Goal: Information Seeking & Learning: Find specific fact

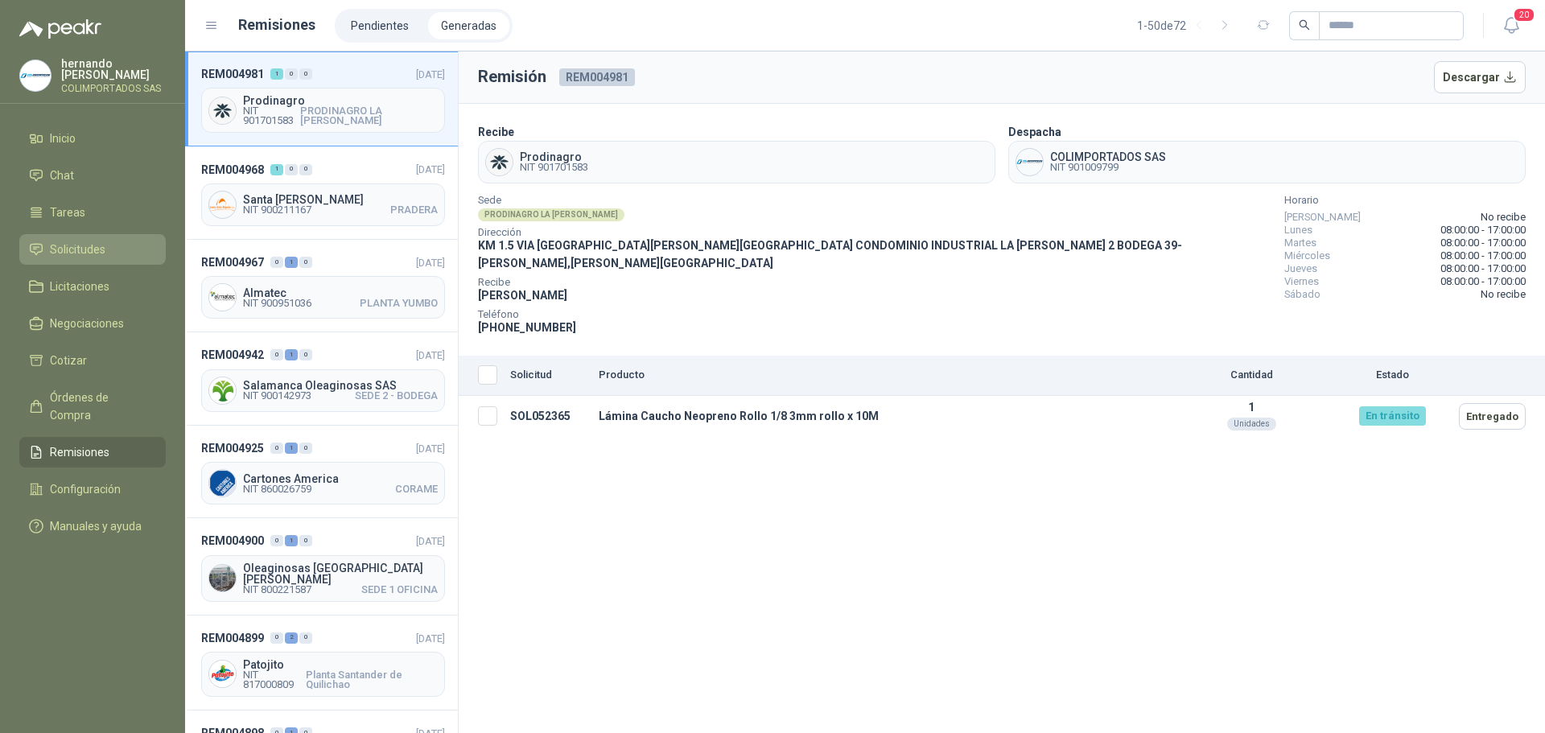
click at [78, 246] on span "Solicitudes" at bounding box center [78, 250] width 56 height 18
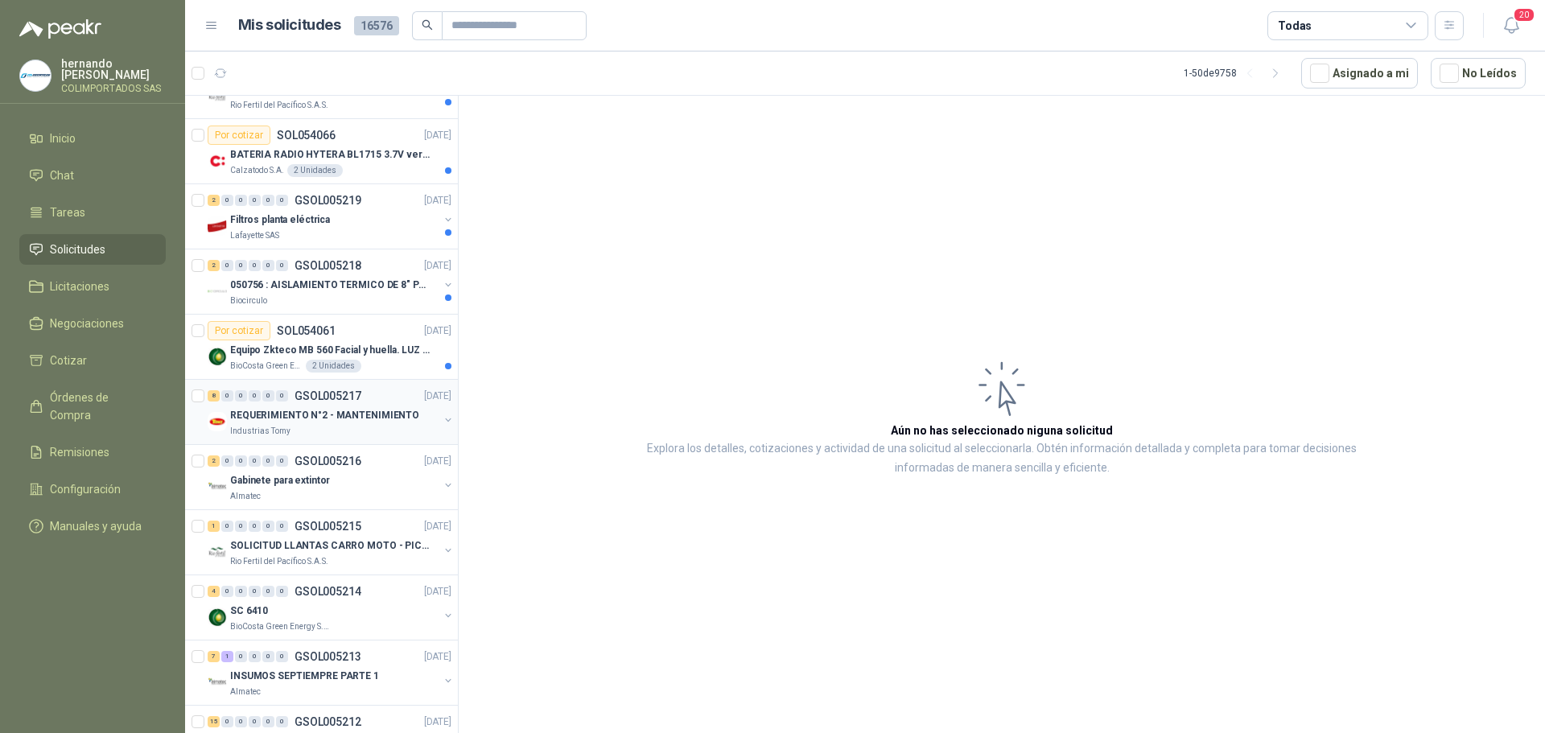
scroll to position [483, 0]
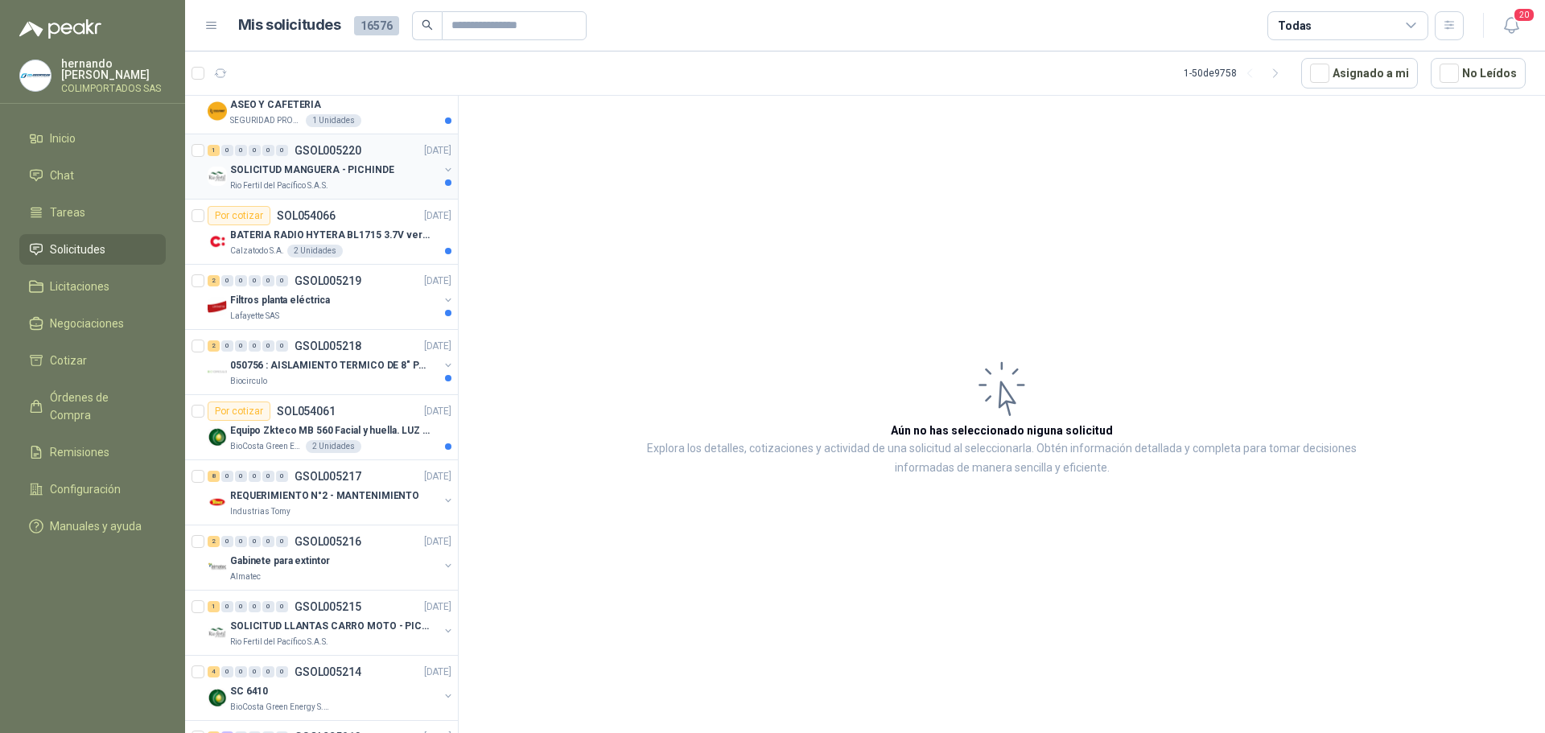
click at [364, 183] on div "Rio Fertil del Pacífico S.A.S." at bounding box center [334, 185] width 208 height 13
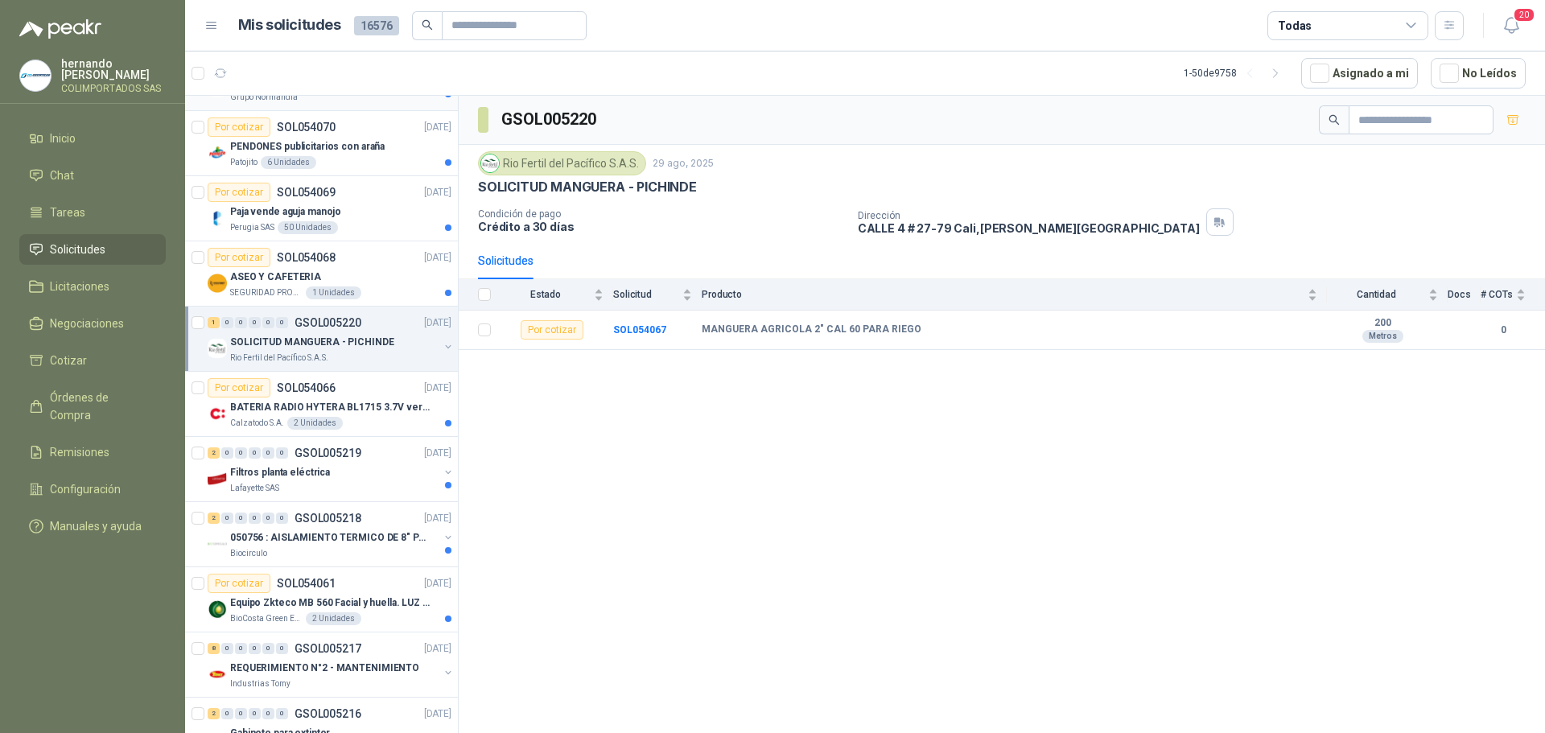
scroll to position [322, 0]
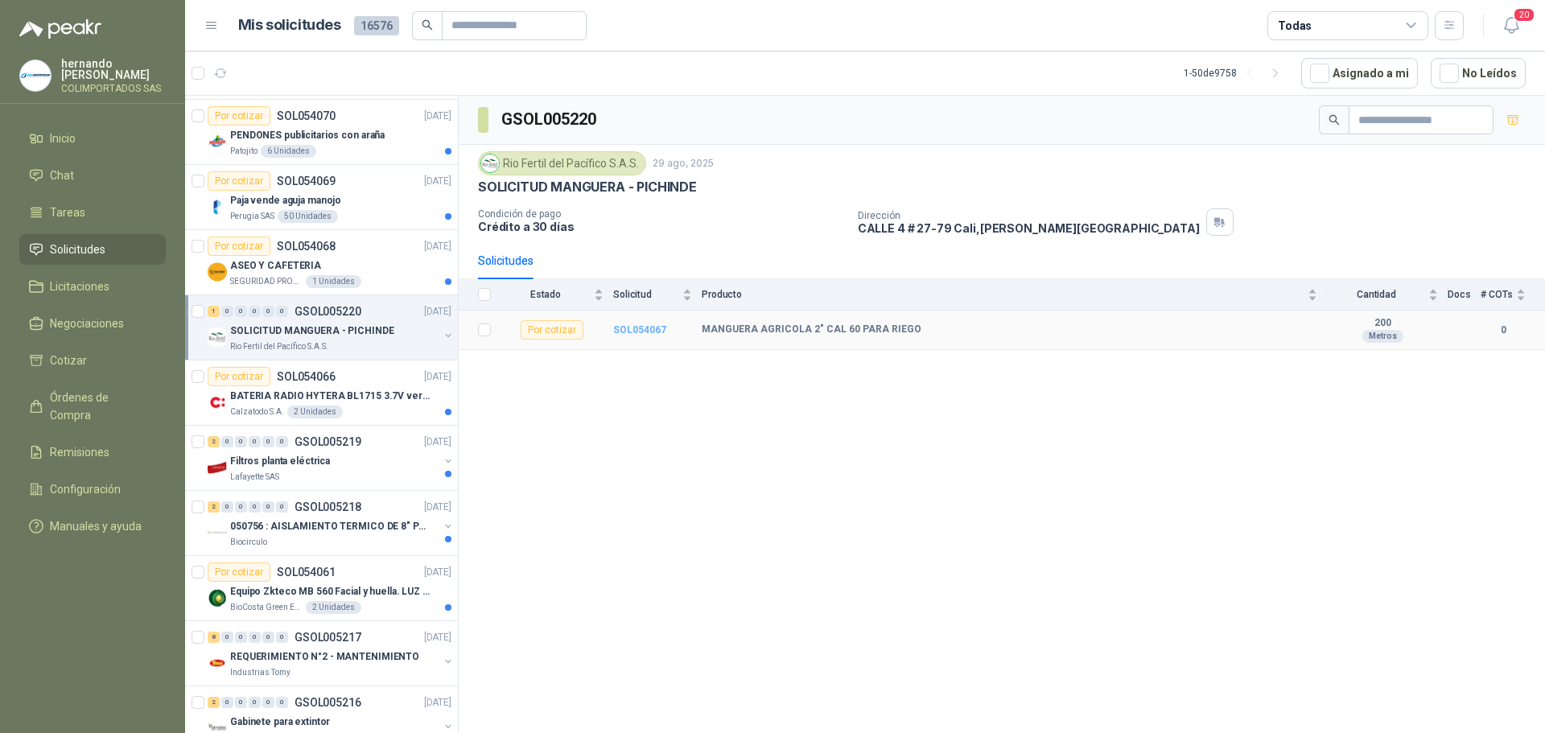
click at [628, 331] on b "SOL054067" at bounding box center [639, 329] width 53 height 11
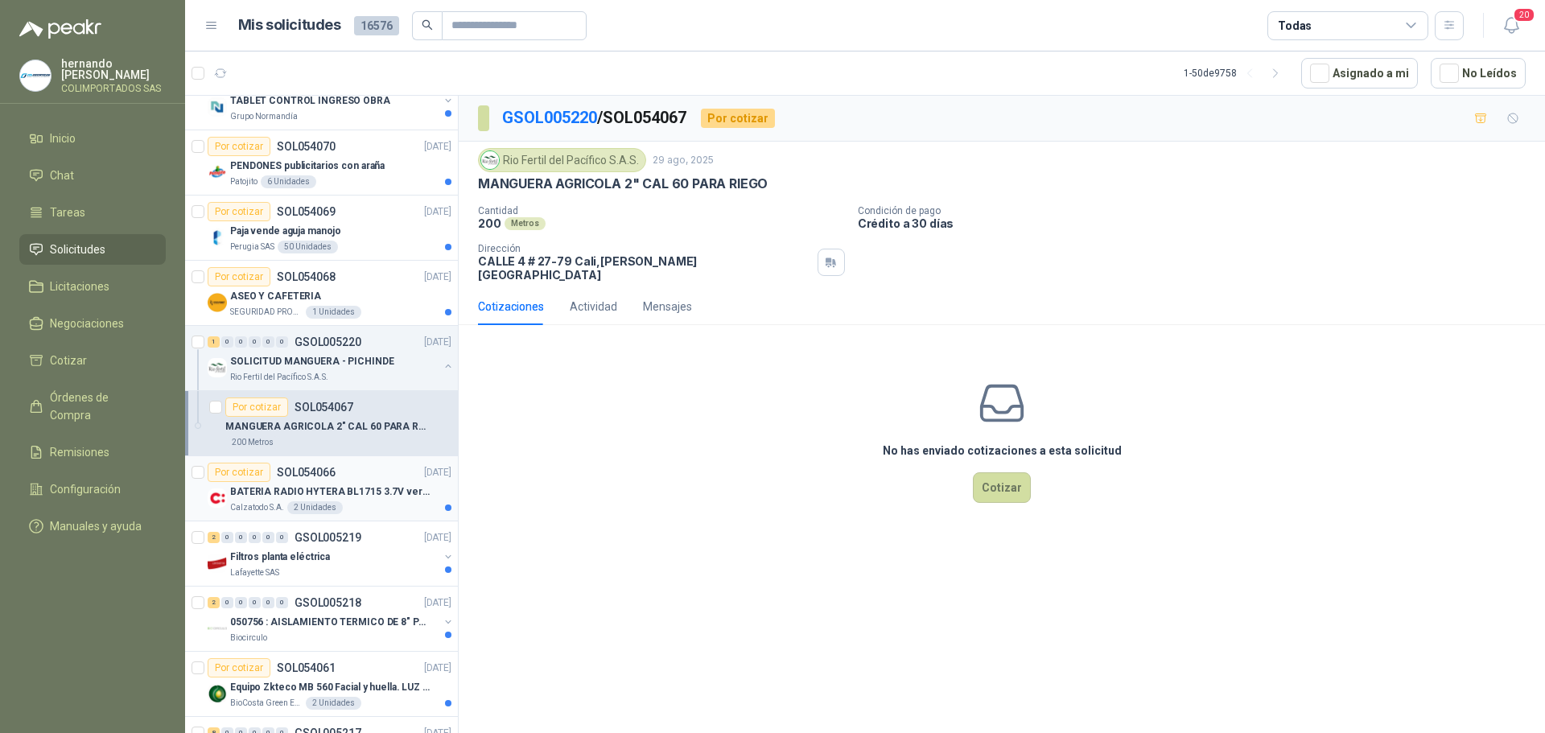
scroll to position [322, 0]
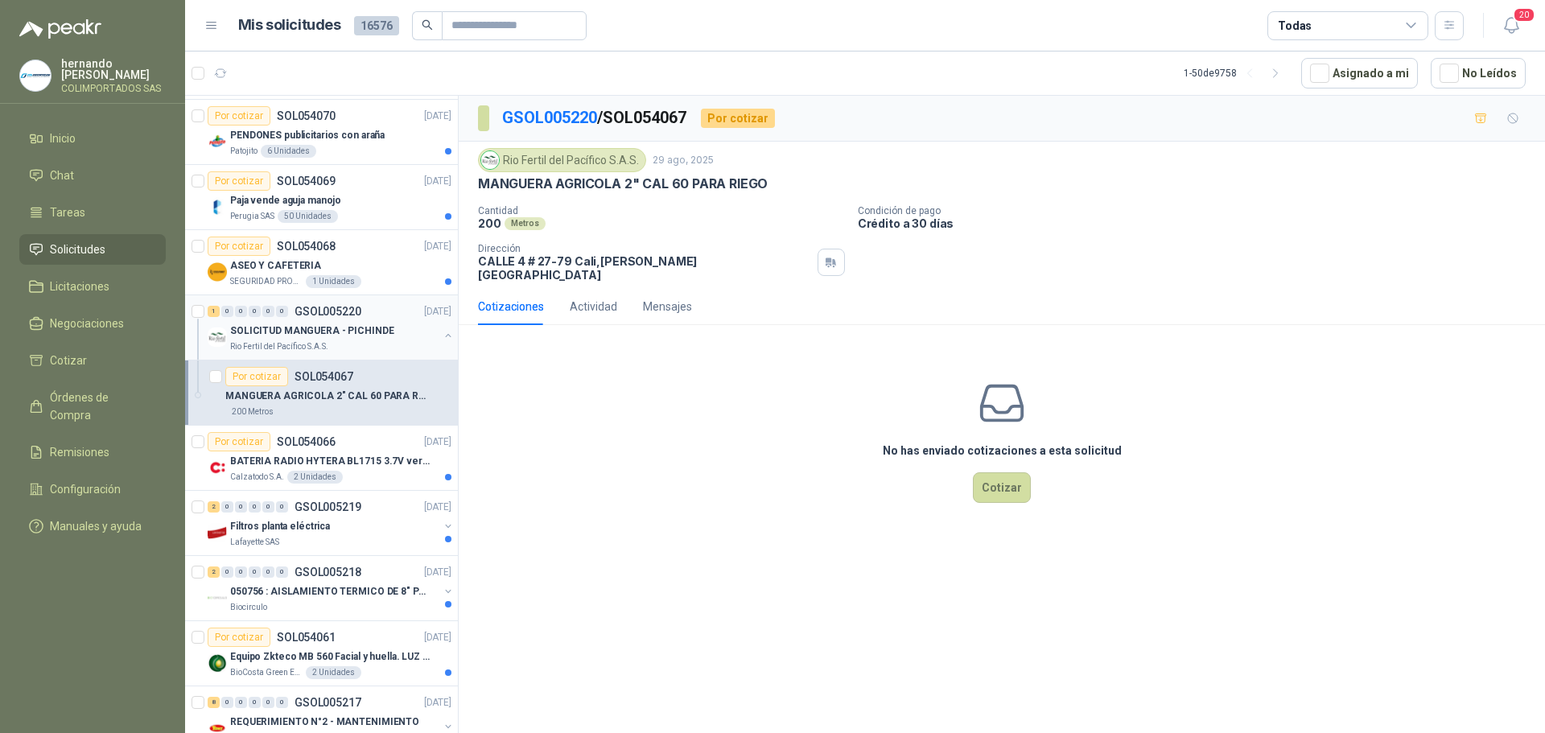
click at [442, 333] on button "button" at bounding box center [448, 335] width 13 height 13
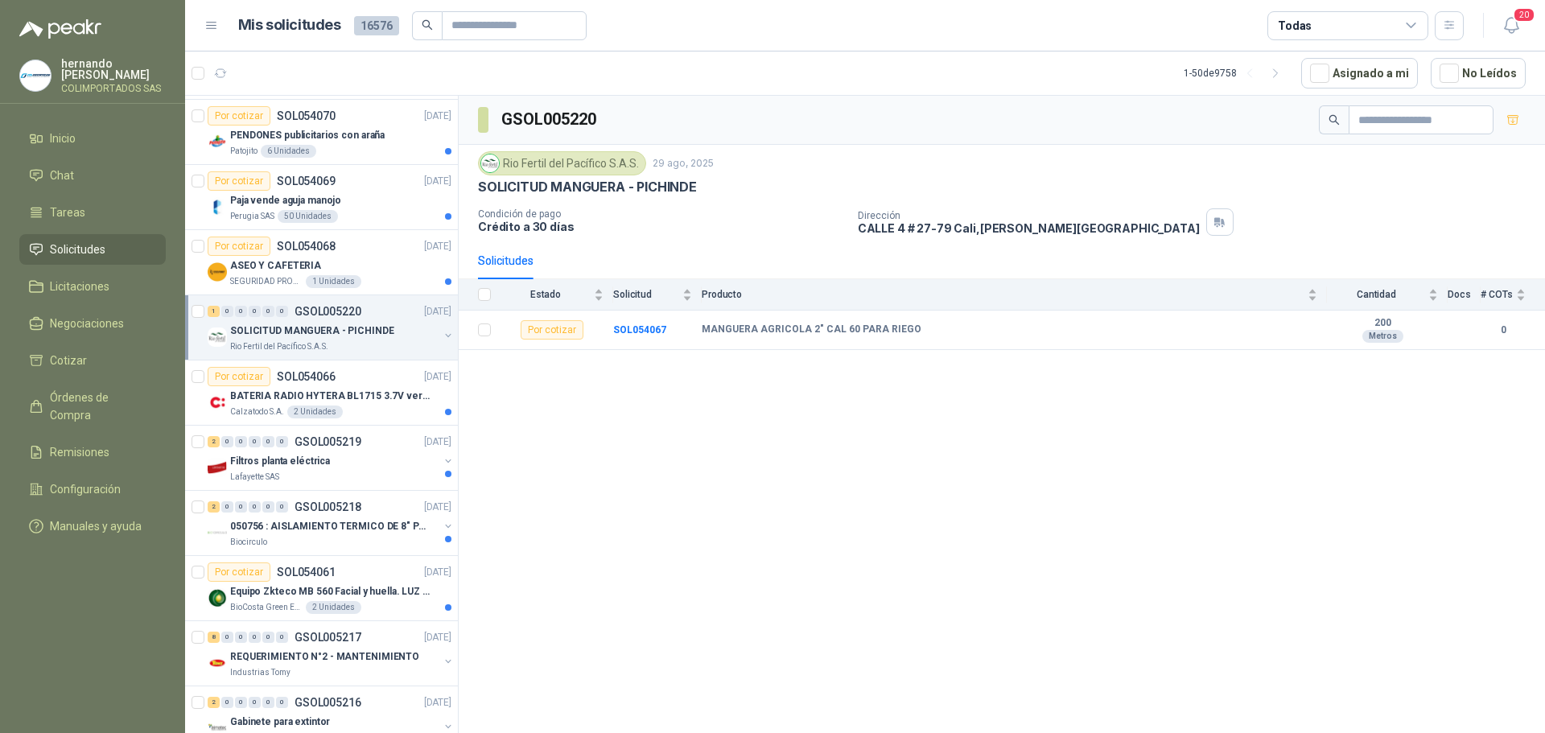
click at [1411, 24] on icon at bounding box center [1411, 26] width 14 height 14
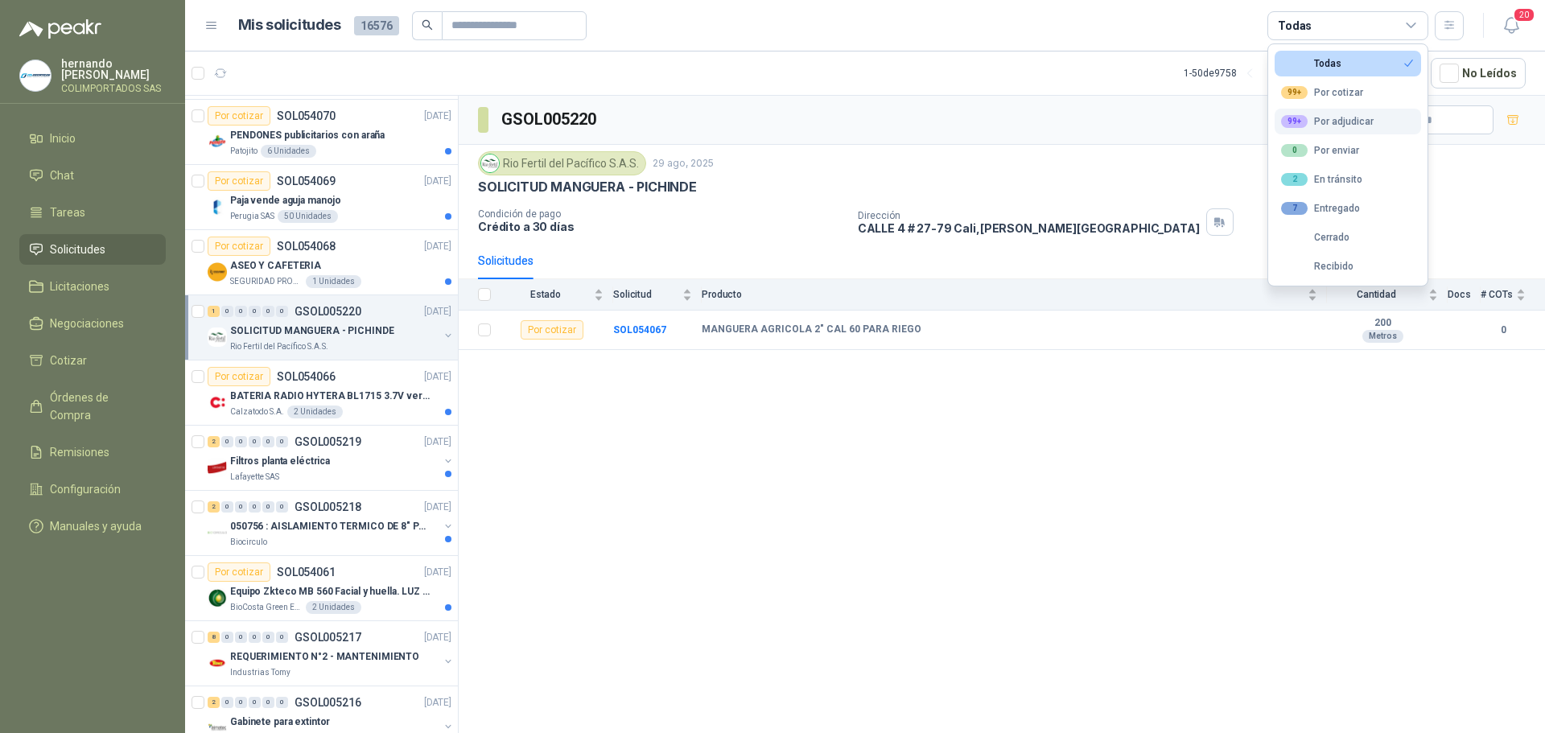
click at [1351, 117] on div "99+ Por adjudicar" at bounding box center [1327, 121] width 93 height 13
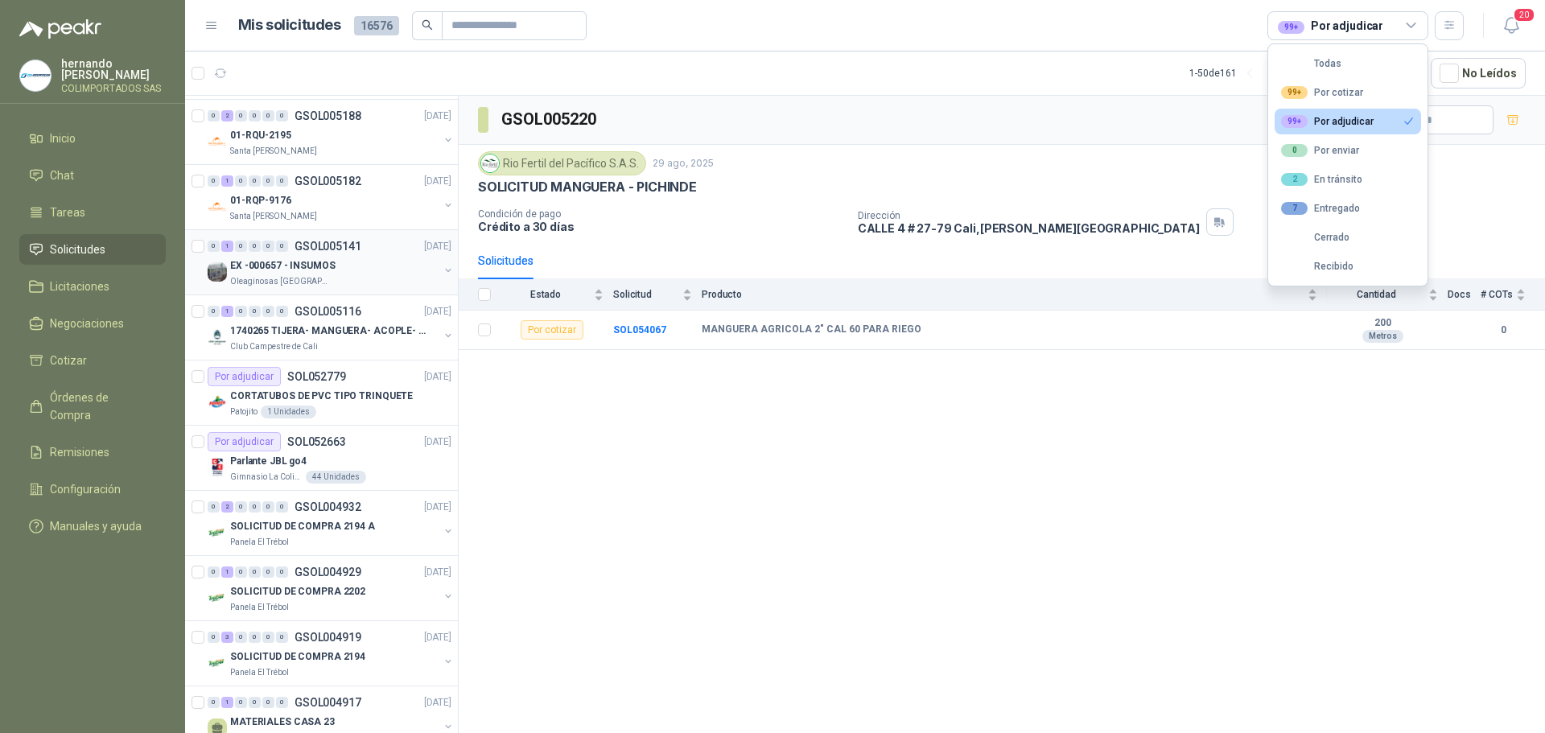
click at [365, 274] on div "EX -000657 - INSUMOS" at bounding box center [334, 265] width 208 height 19
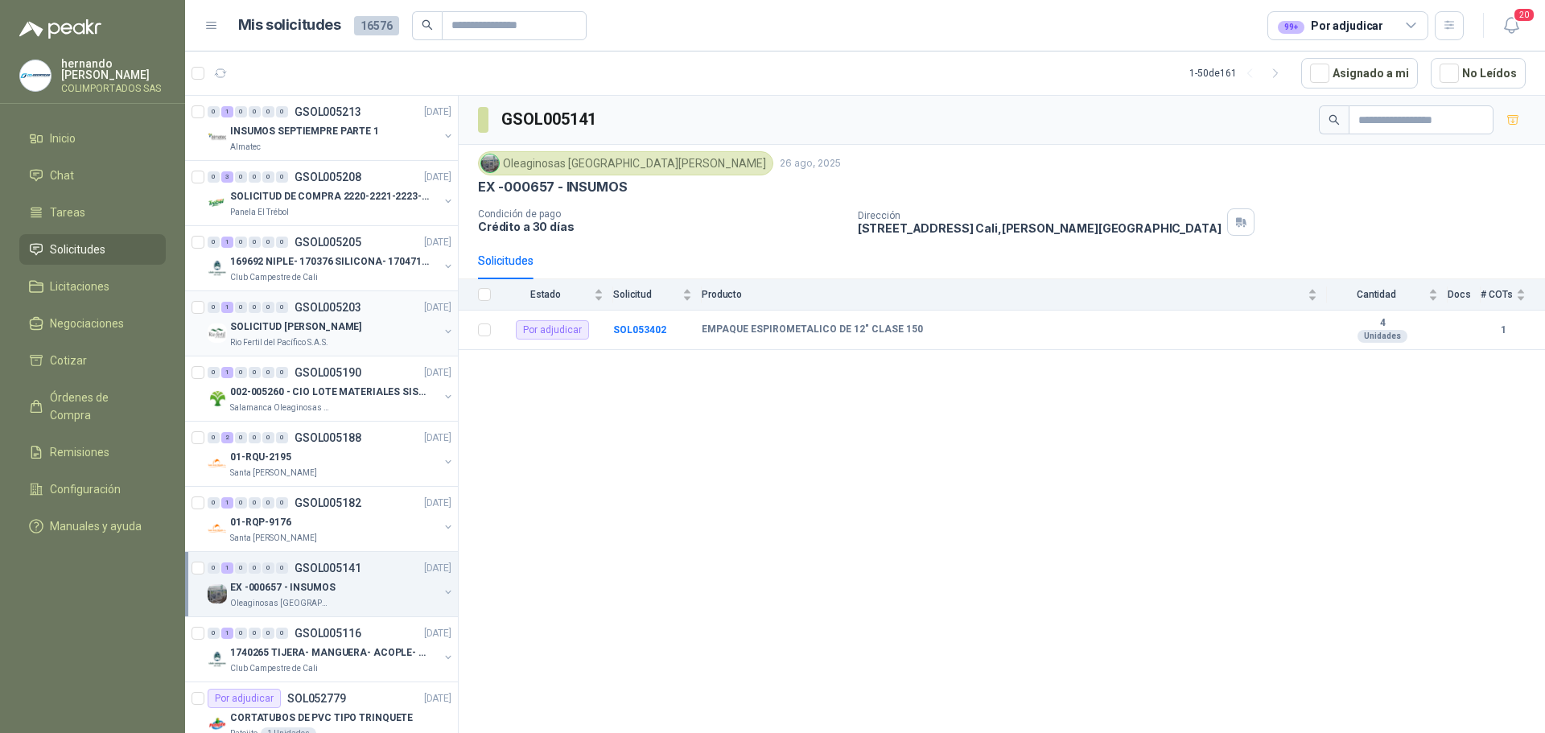
click at [360, 339] on div "Rio Fertil del Pacífico S.A.S." at bounding box center [334, 342] width 208 height 13
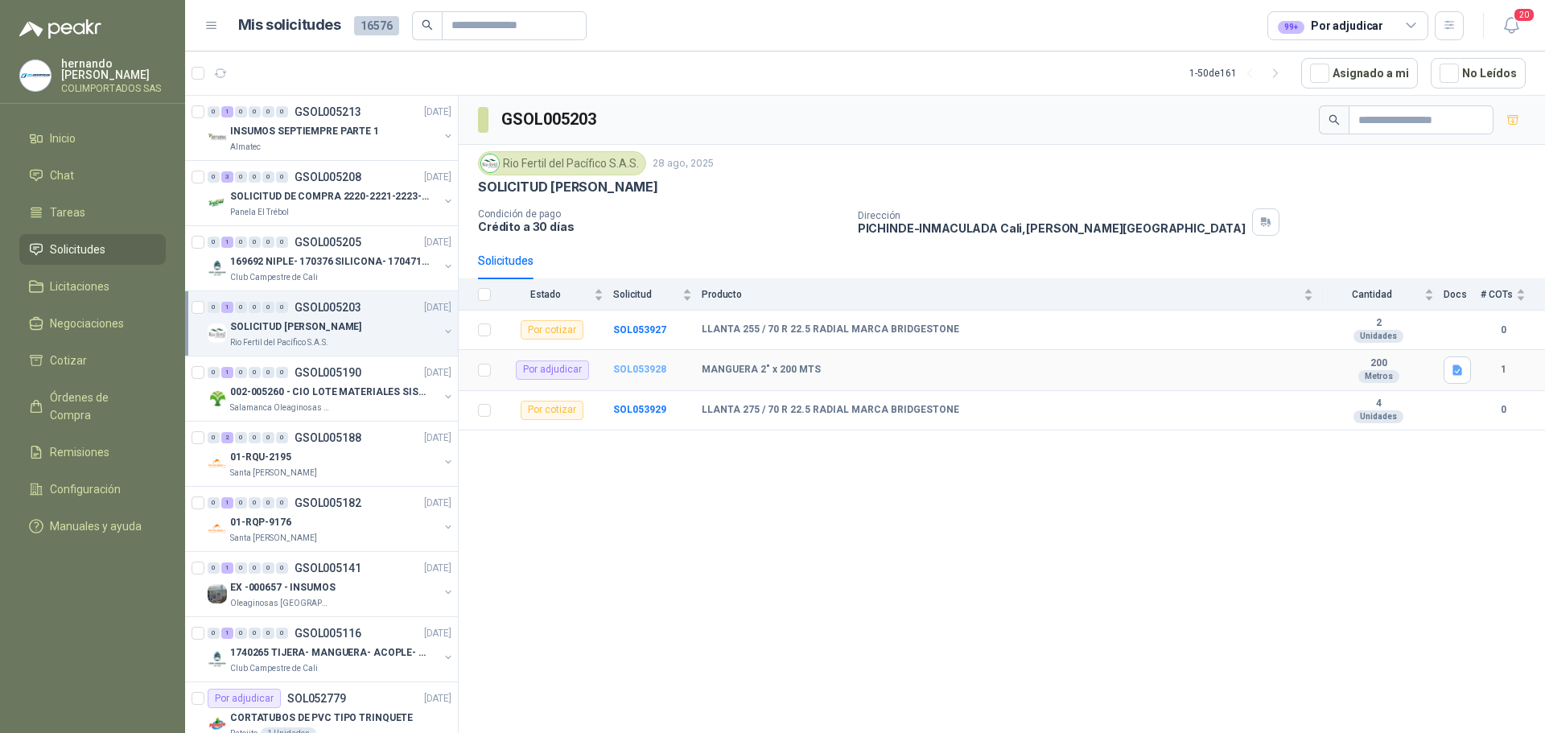
click at [630, 369] on b "SOL053928" at bounding box center [639, 369] width 53 height 11
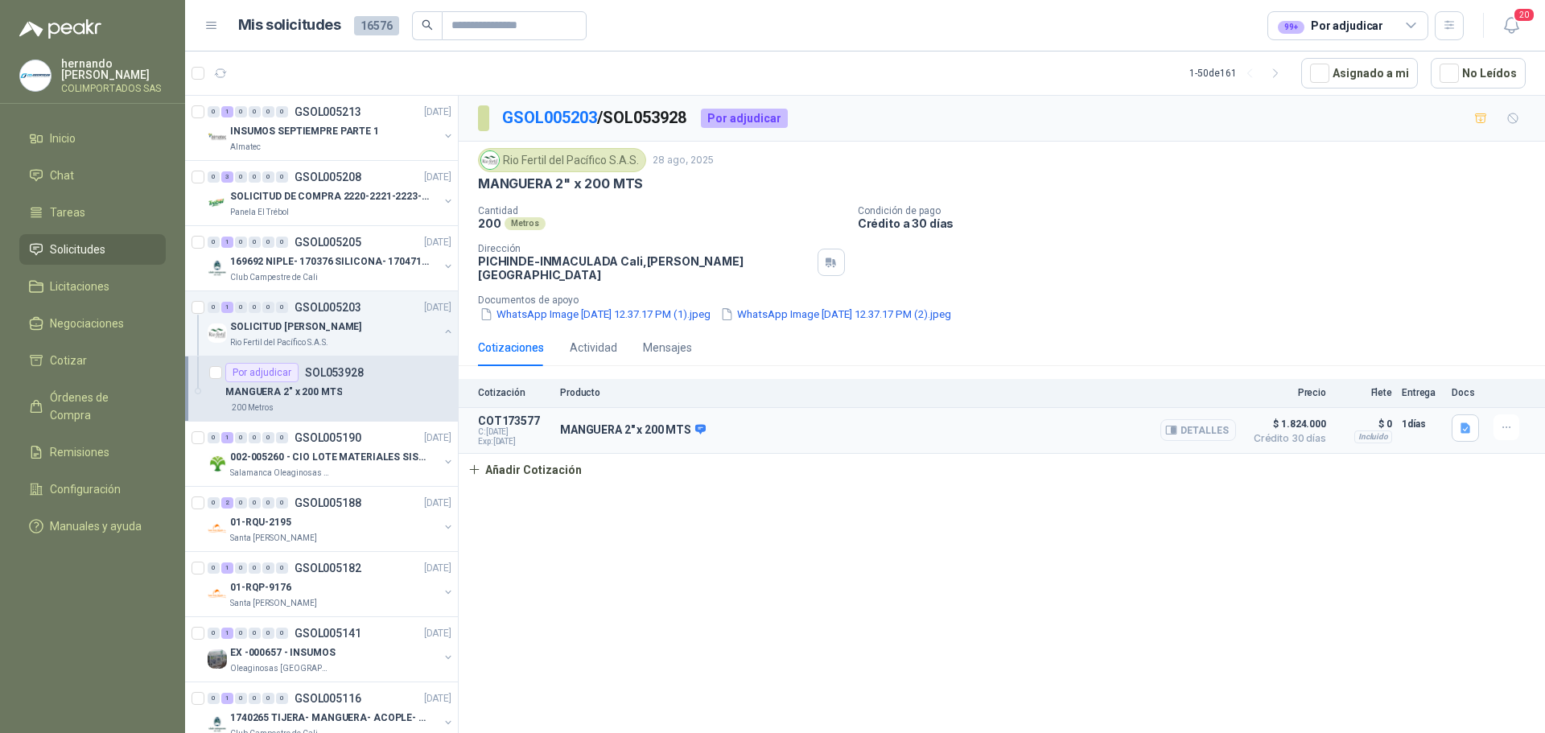
click at [1199, 419] on button "Detalles" at bounding box center [1198, 430] width 76 height 22
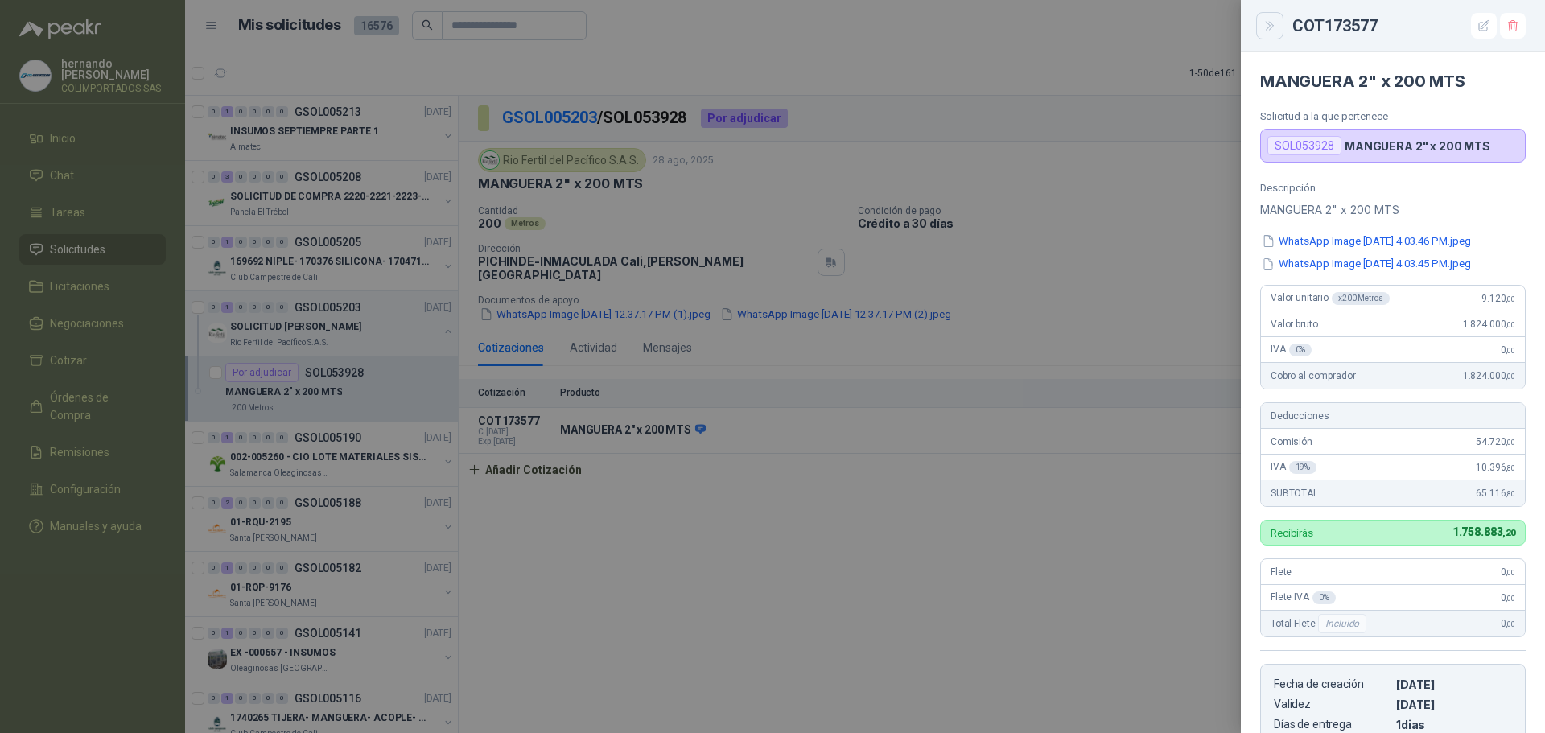
click at [1269, 26] on icon "Close" at bounding box center [1270, 26] width 14 height 14
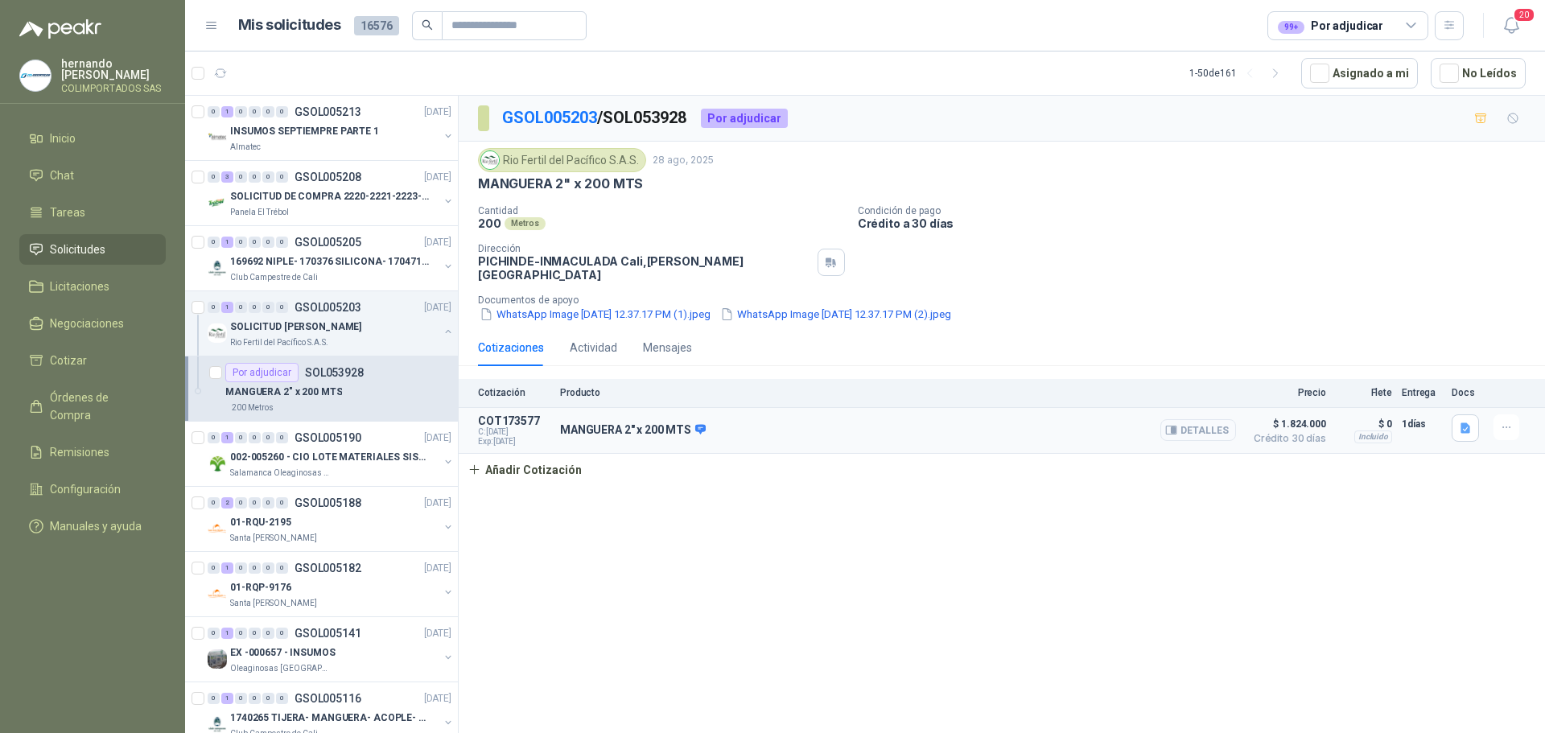
click at [1193, 424] on button "Detalles" at bounding box center [1198, 430] width 76 height 22
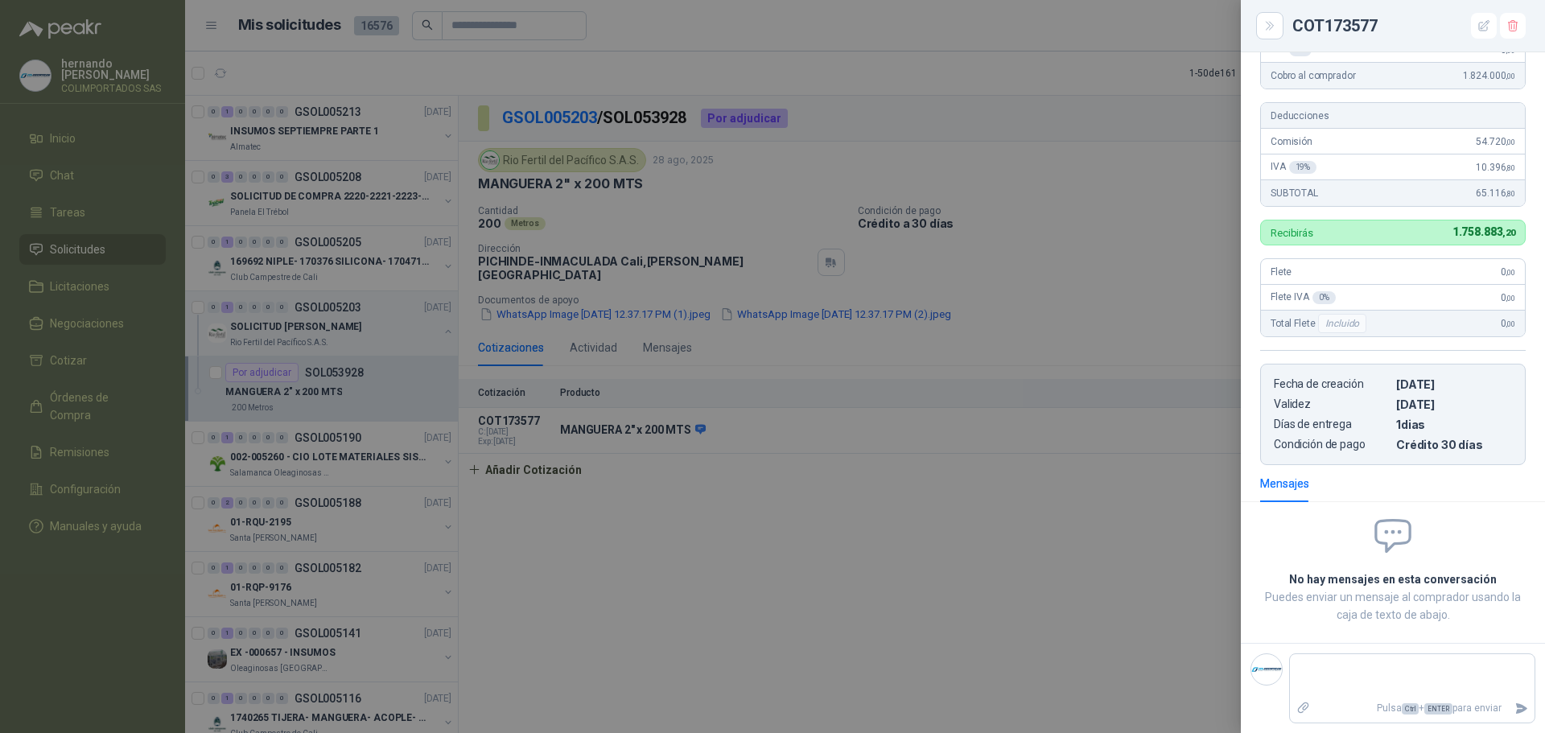
click at [797, 537] on div at bounding box center [772, 366] width 1545 height 733
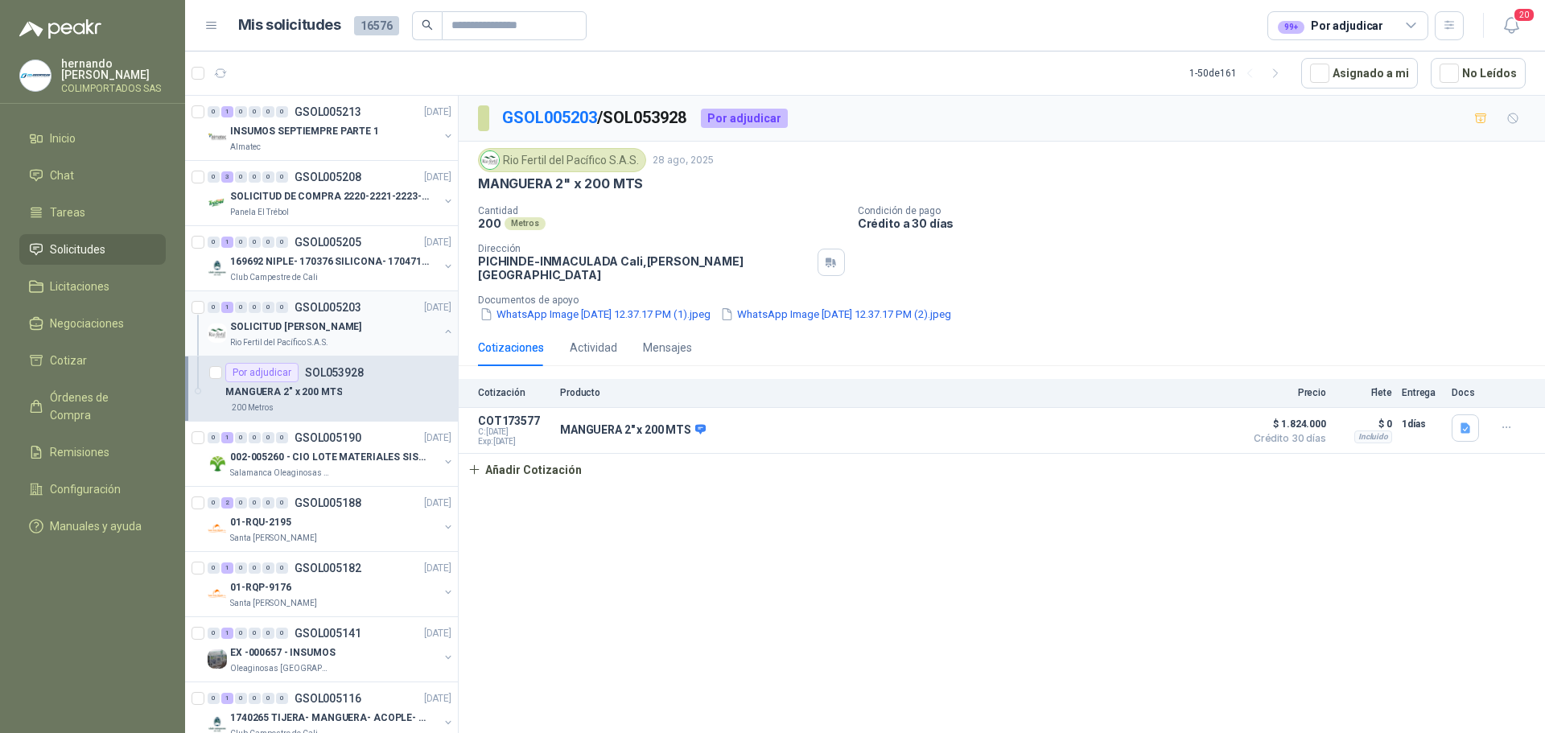
click at [442, 330] on button "button" at bounding box center [448, 331] width 13 height 13
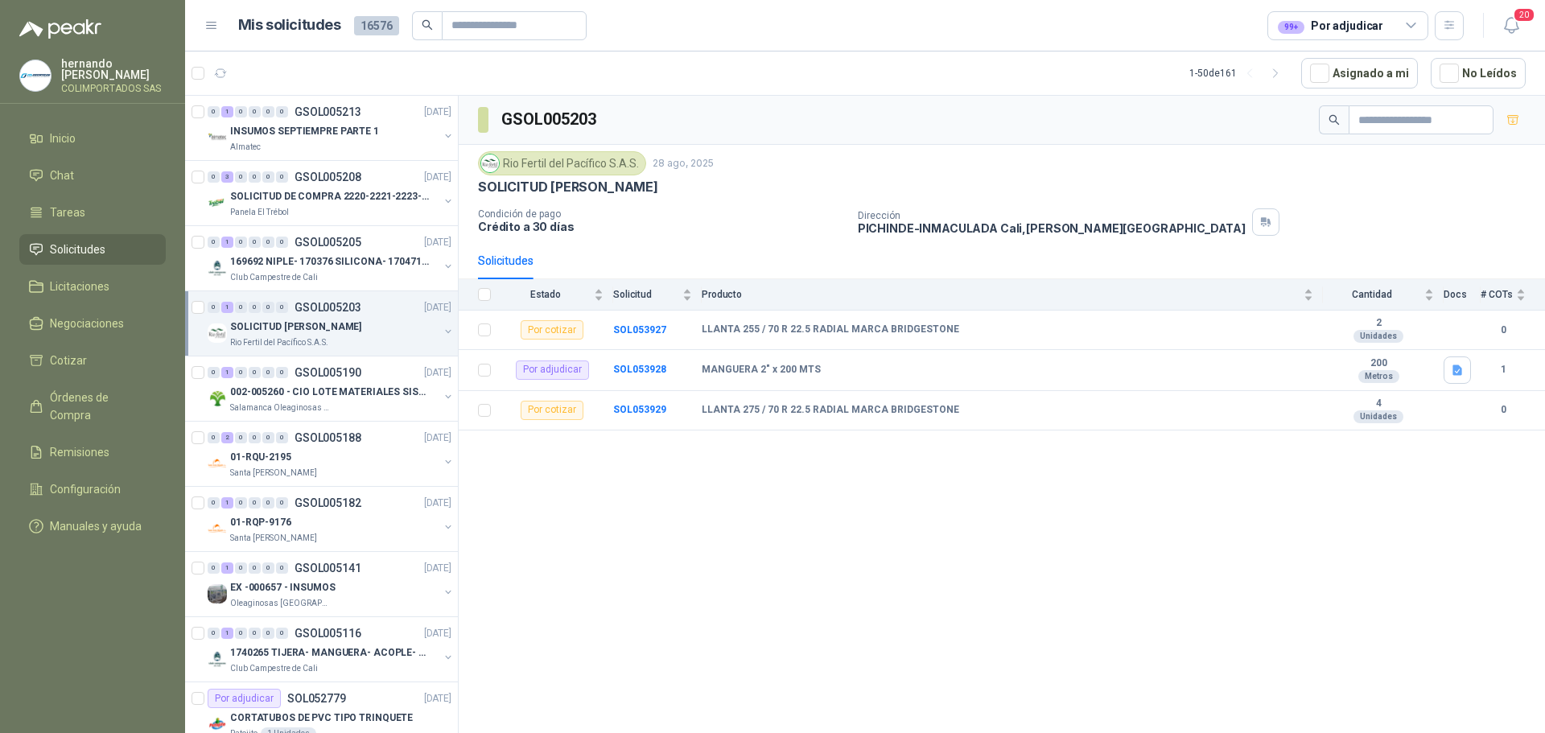
click at [1415, 27] on icon at bounding box center [1411, 26] width 14 height 14
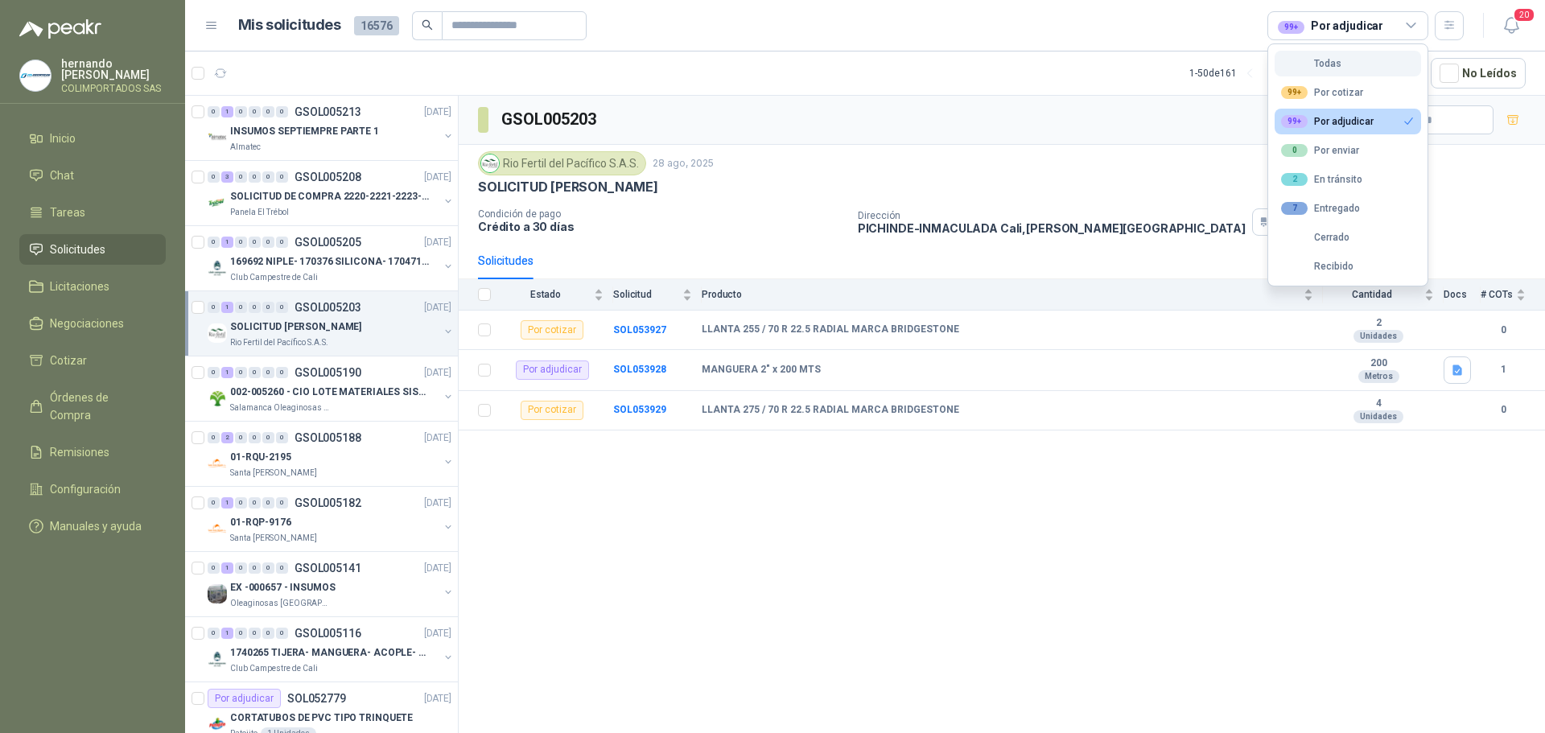
click at [1326, 66] on div "Todas" at bounding box center [1311, 63] width 60 height 11
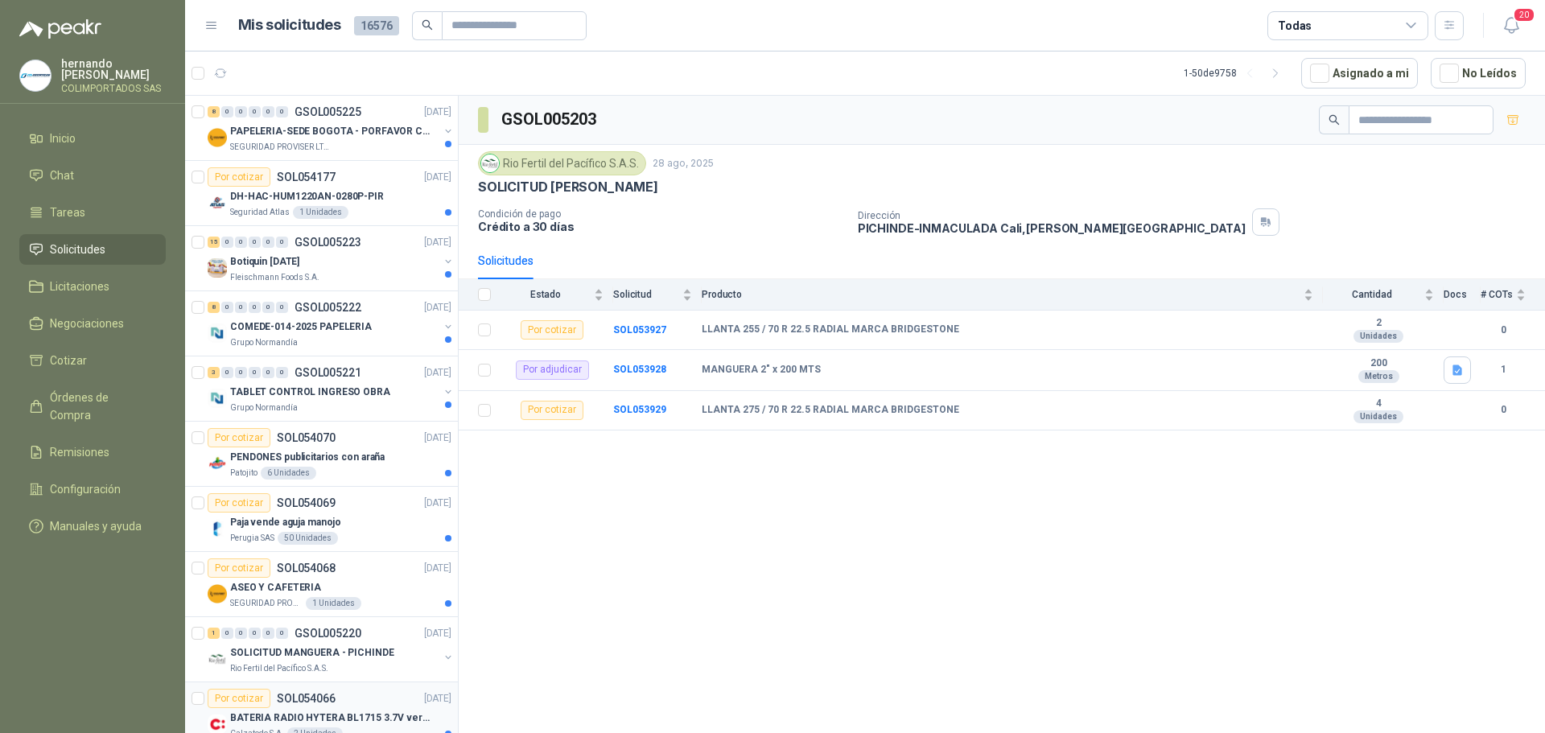
scroll to position [80, 0]
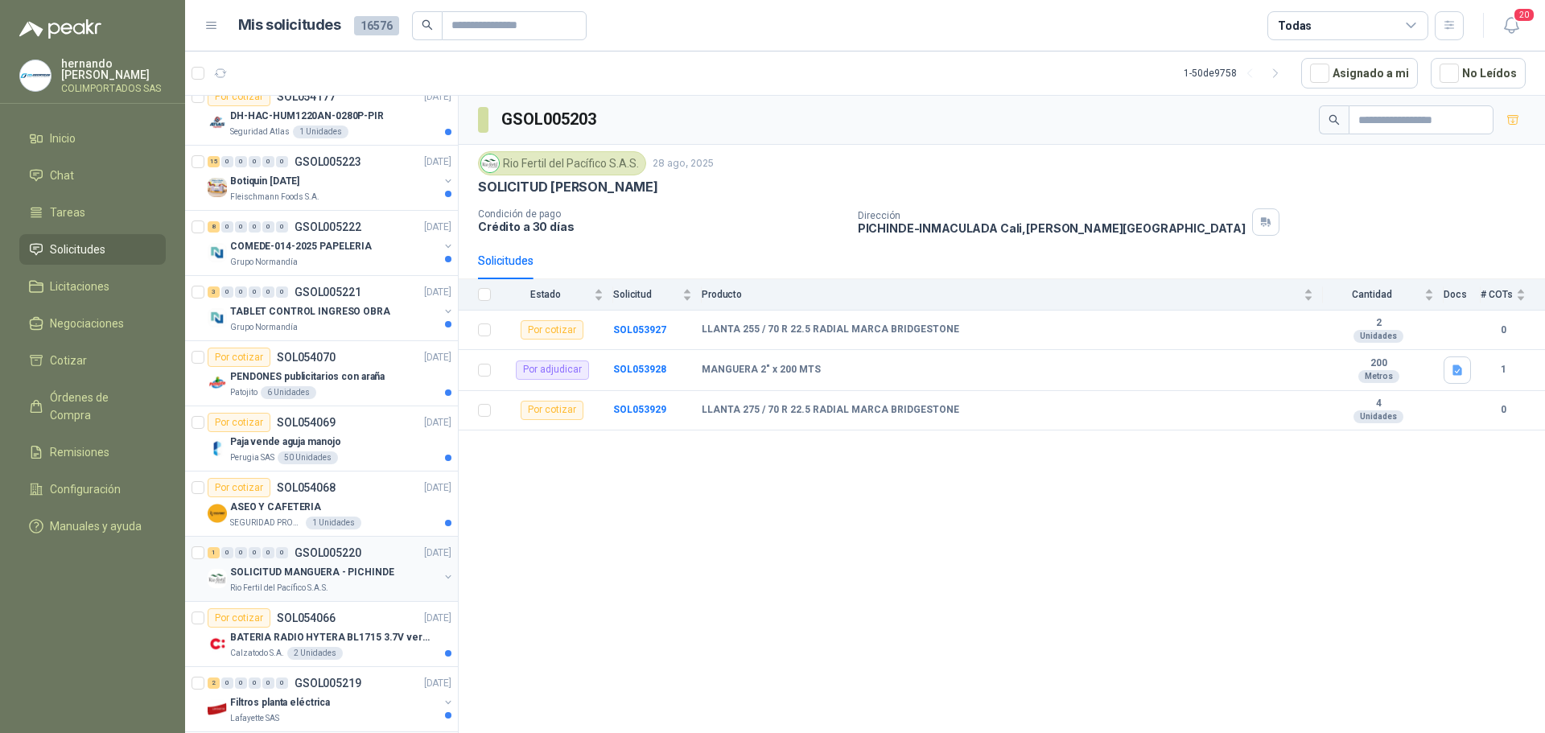
click at [356, 588] on div "Rio Fertil del Pacífico S.A.S." at bounding box center [334, 588] width 208 height 13
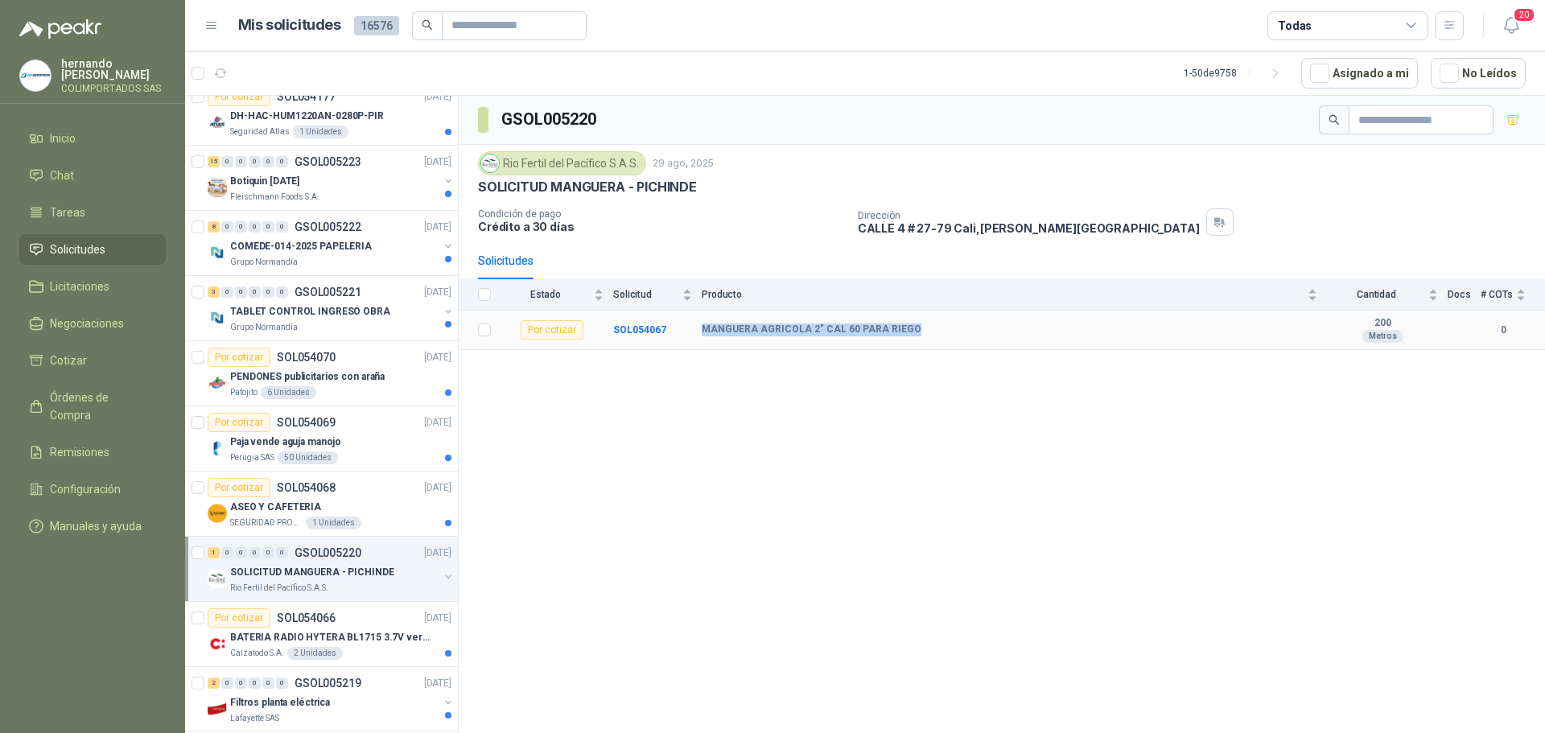
drag, startPoint x: 702, startPoint y: 326, endPoint x: 909, endPoint y: 323, distance: 207.6
click at [909, 323] on td "MANGUERA AGRICOLA 2" CAL 60 PARA RIEGO" at bounding box center [1014, 330] width 625 height 39
copy b "MANGUERA AGRICOLA 2" CAL 60 PARA RIEGO"
